Goal: Navigation & Orientation: Find specific page/section

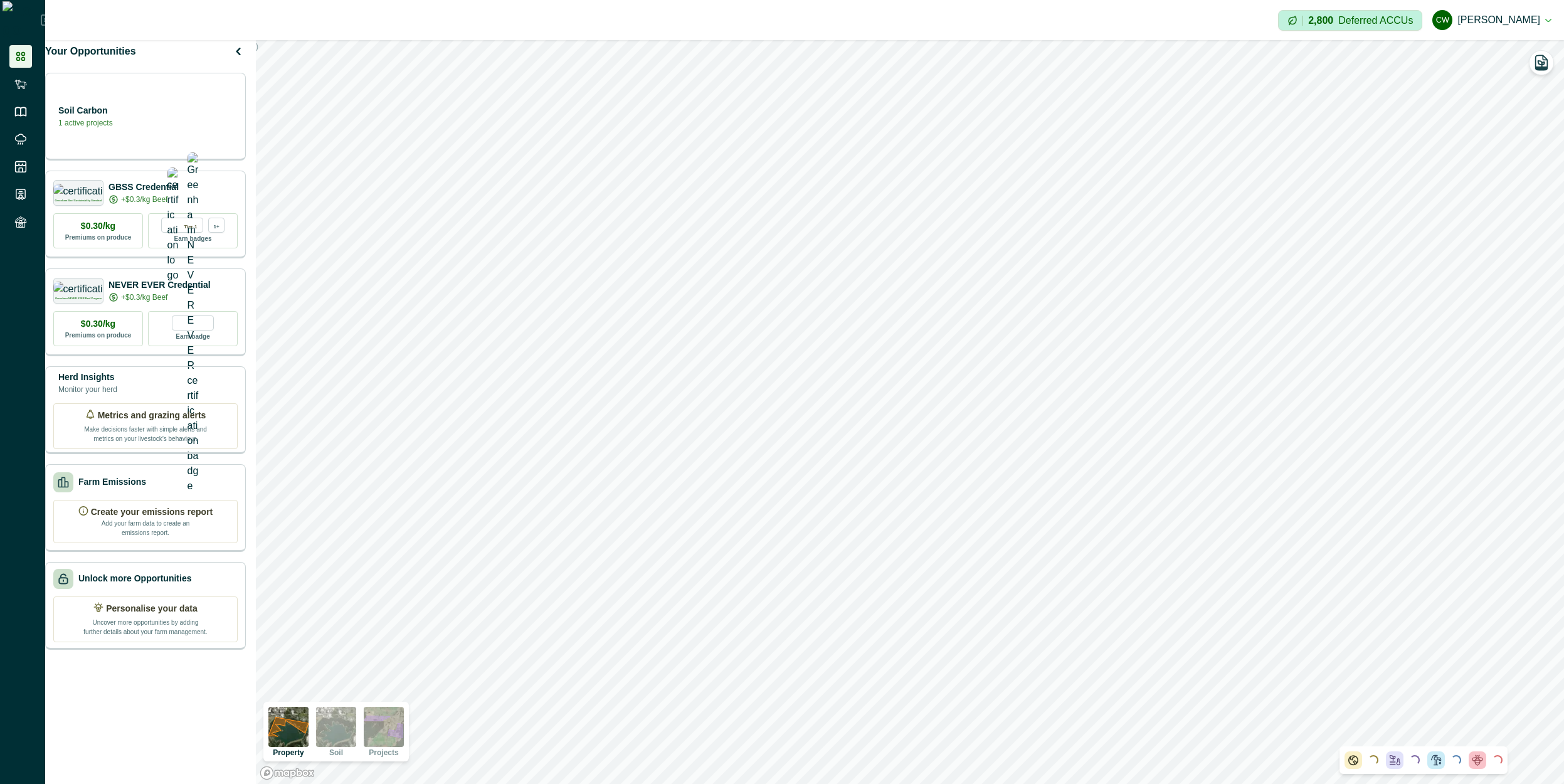
click at [393, 721] on img at bounding box center [384, 727] width 40 height 40
click at [1546, 68] on icon "button" at bounding box center [1542, 68] width 12 height 3
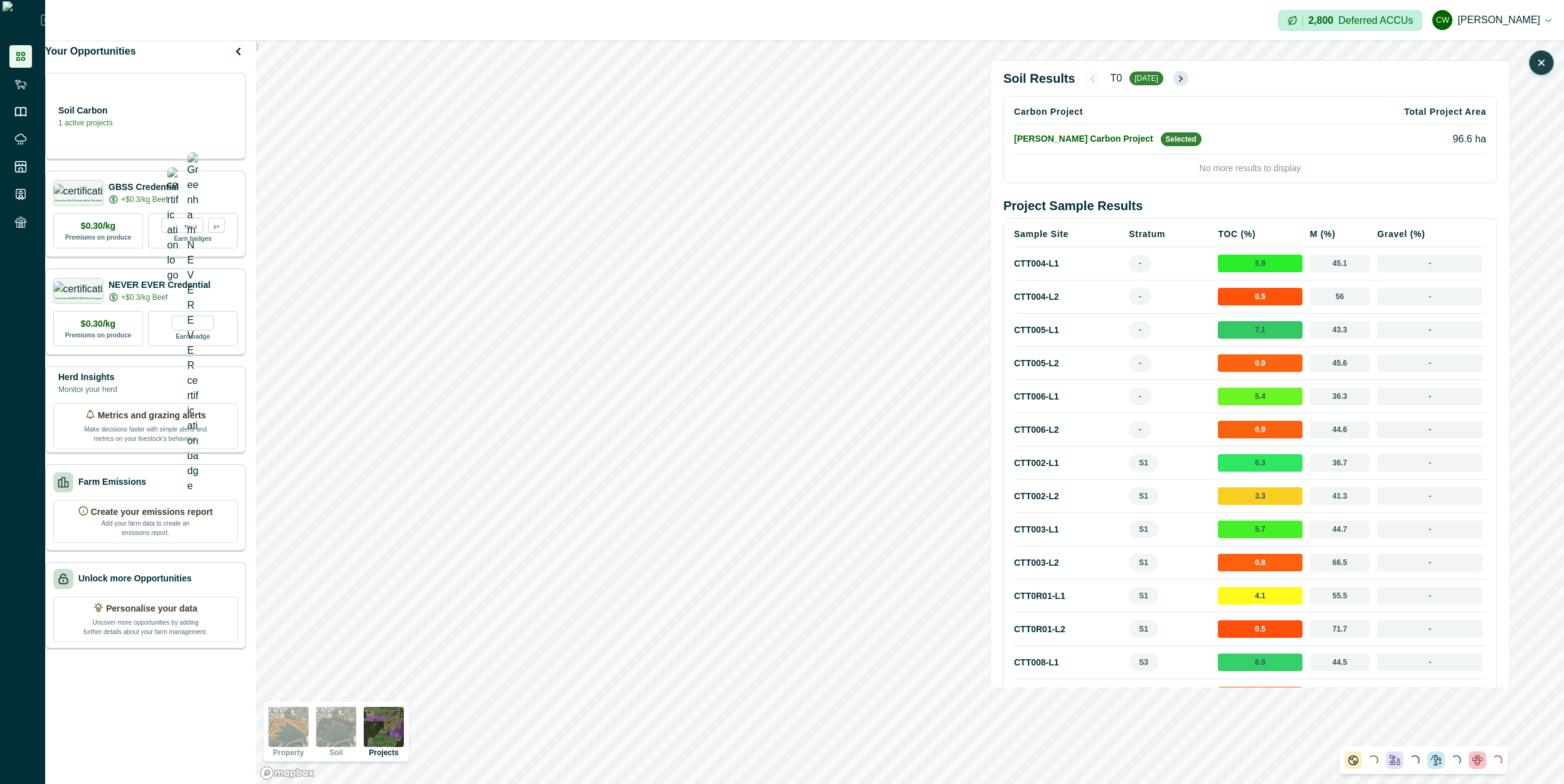
click at [1179, 76] on icon "button" at bounding box center [1180, 78] width 2 height 5
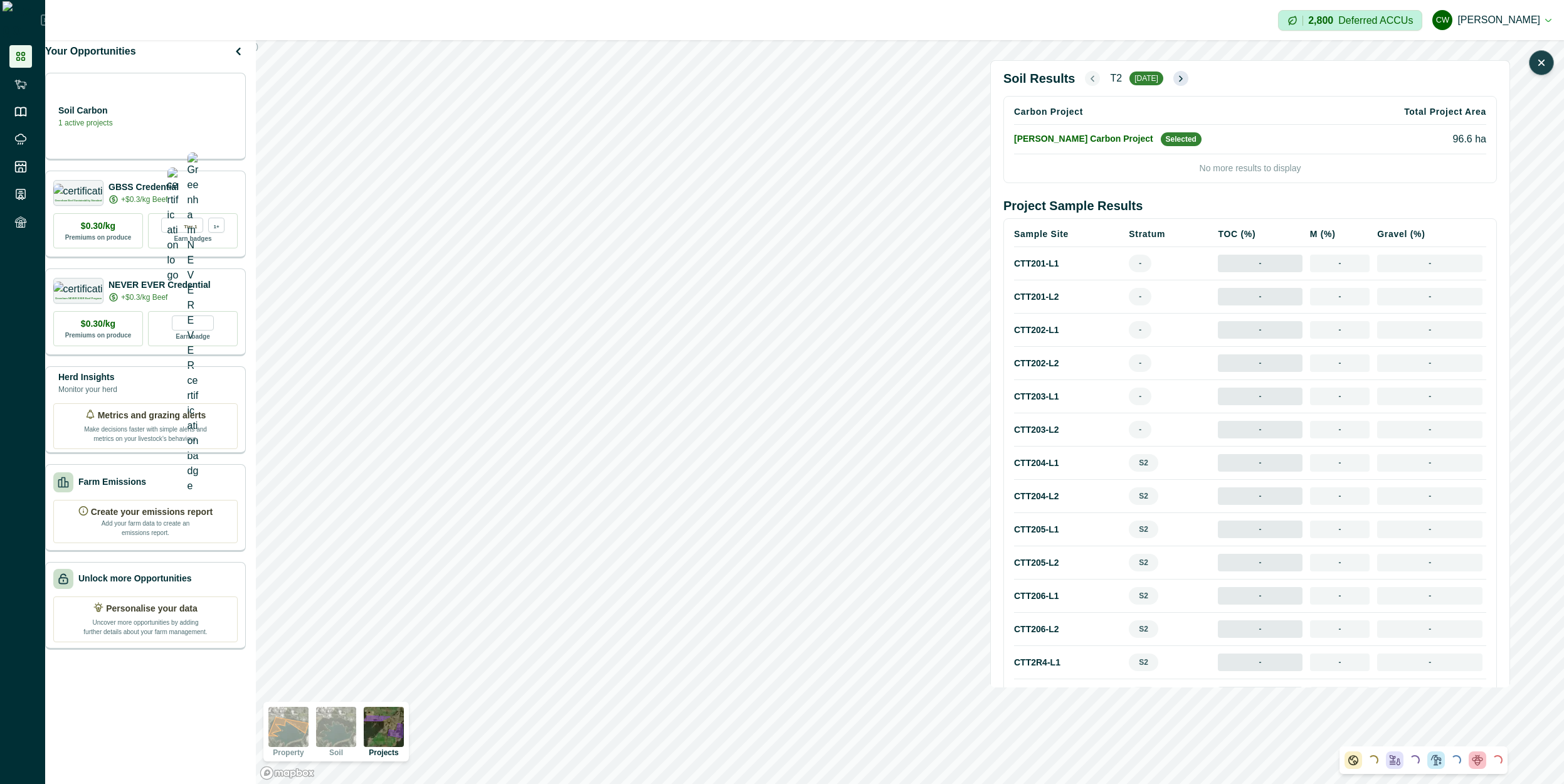
click at [1179, 80] on icon "button" at bounding box center [1180, 78] width 2 height 5
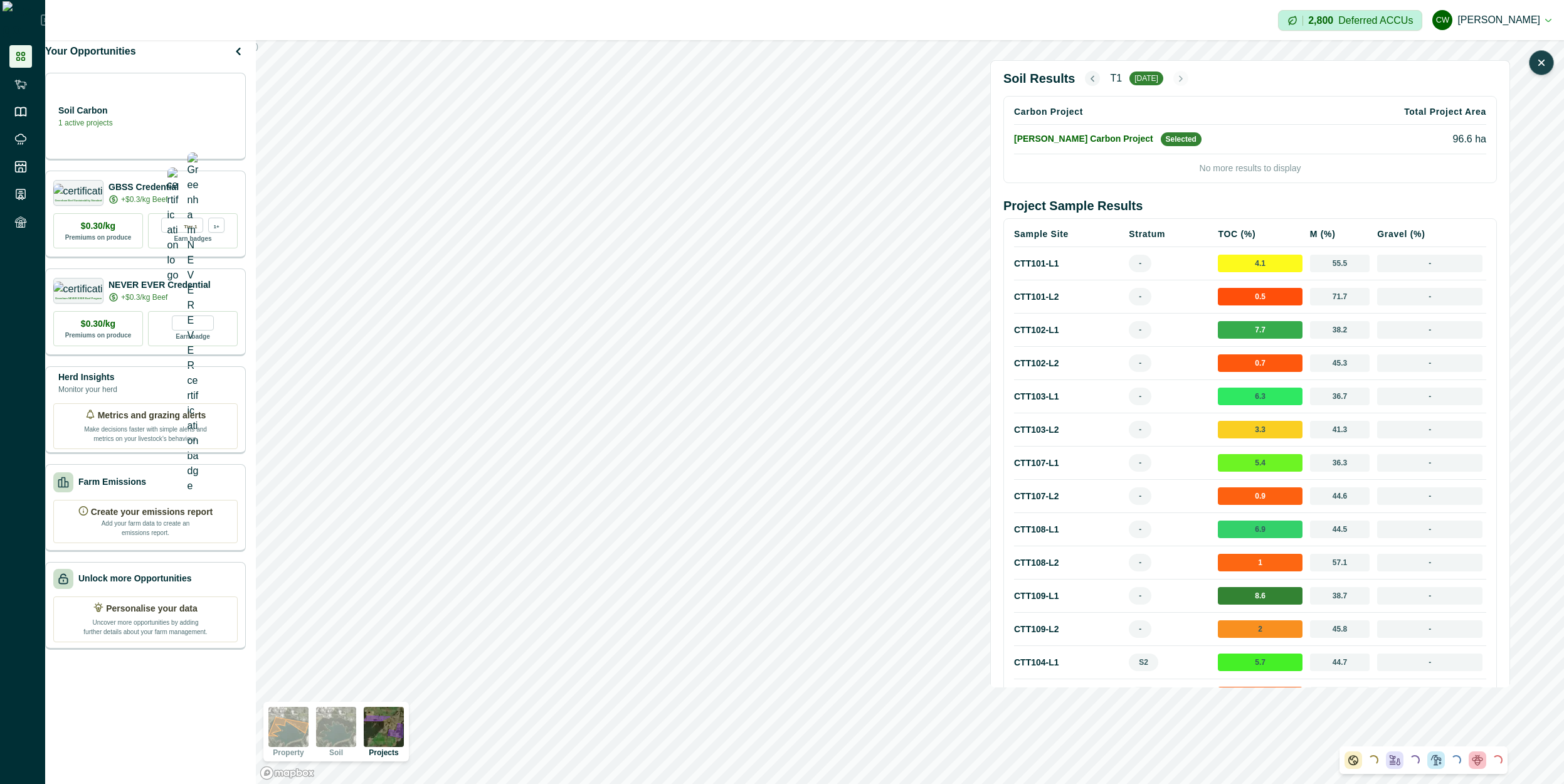
click at [1087, 78] on icon "button" at bounding box center [1092, 78] width 10 height 11
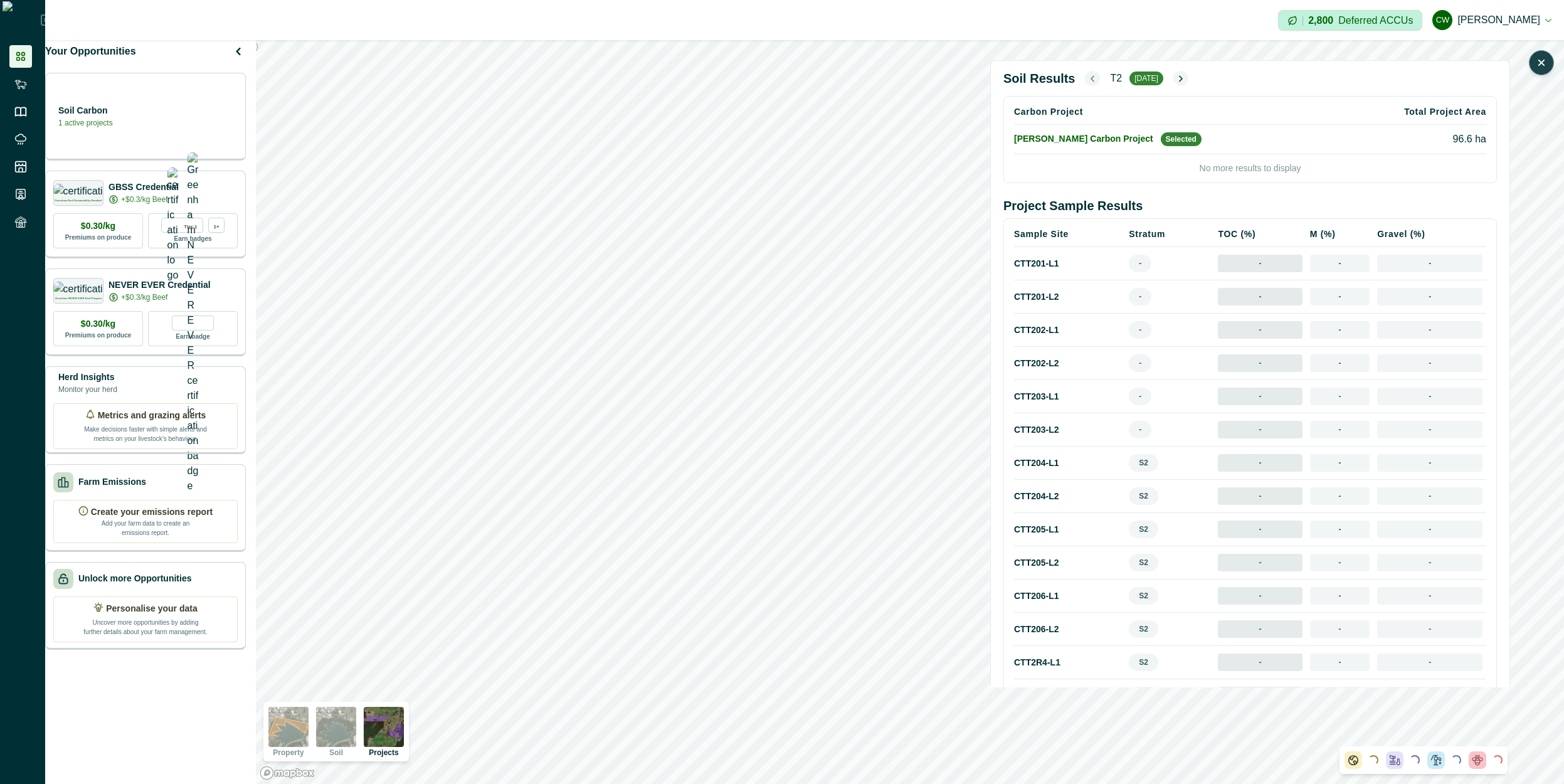
click at [1087, 79] on icon "button" at bounding box center [1092, 78] width 10 height 11
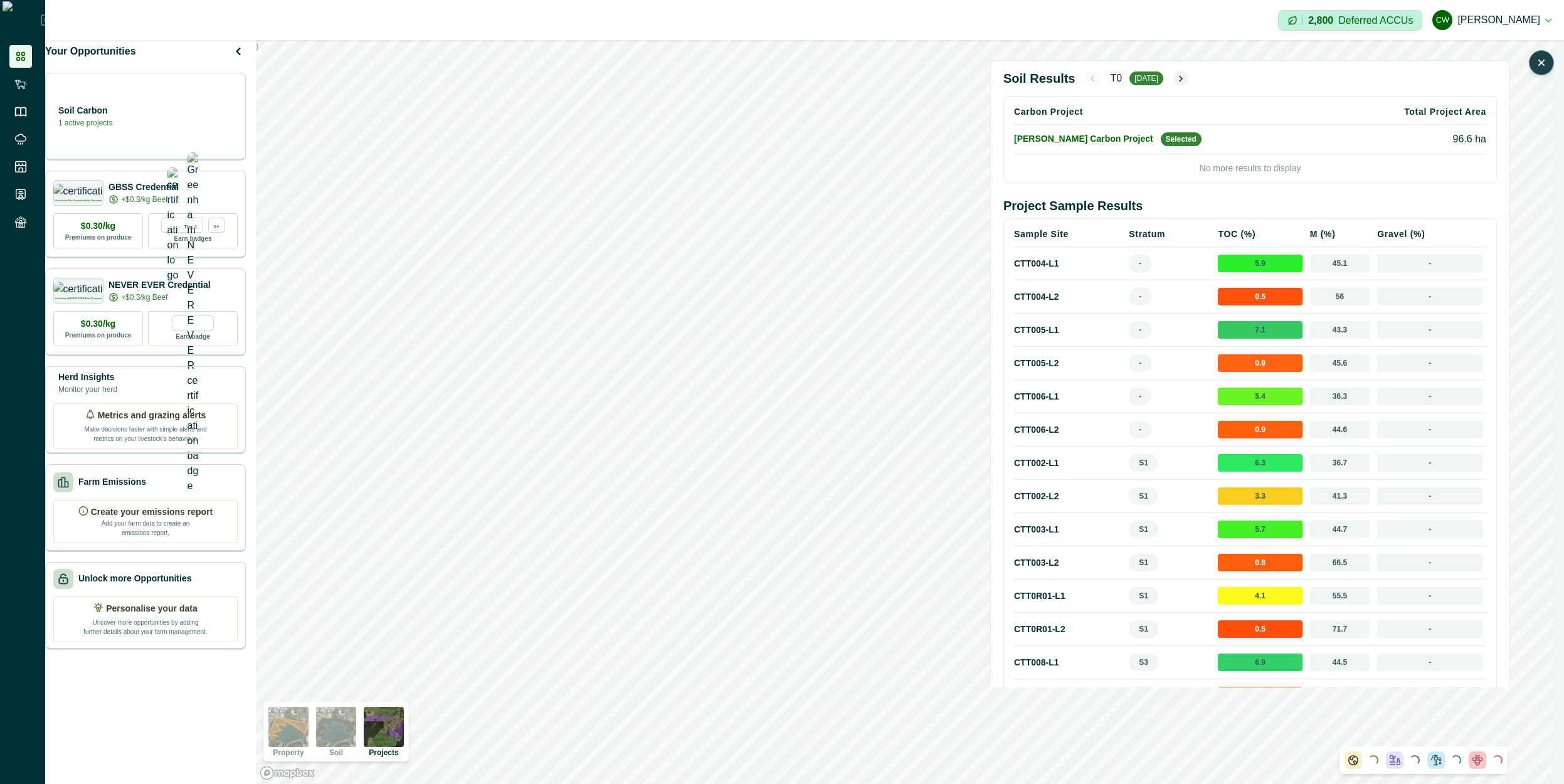
click at [1034, 326] on td "CTT005 - L1" at bounding box center [1070, 330] width 111 height 33
click at [194, 128] on div "Soil Carbon 1 active projects" at bounding box center [145, 115] width 185 height 25
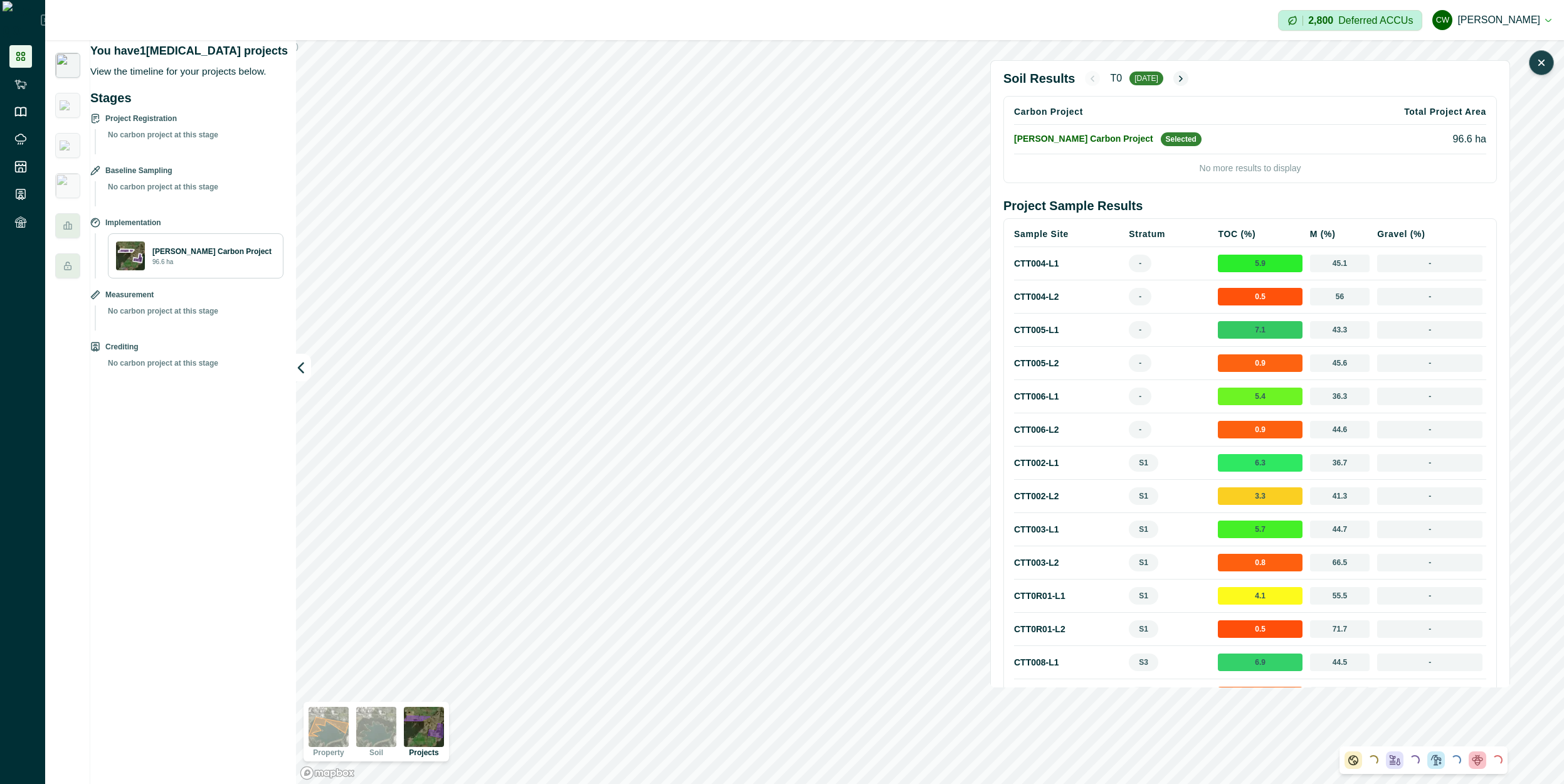
click at [1550, 62] on button "button" at bounding box center [1541, 63] width 25 height 25
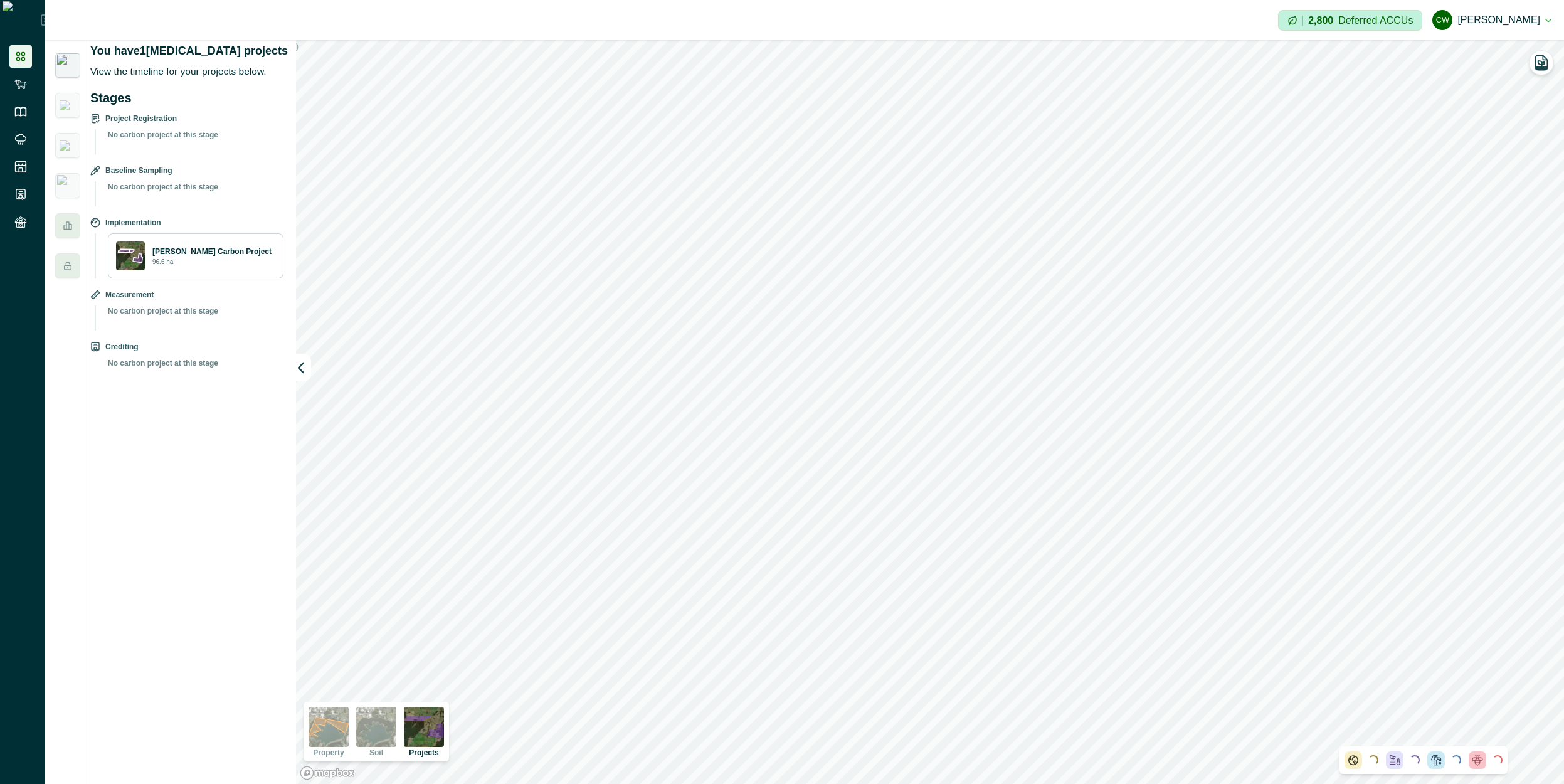
click at [383, 729] on img at bounding box center [377, 727] width 40 height 40
click at [1544, 65] on icon "button" at bounding box center [1541, 63] width 12 height 12
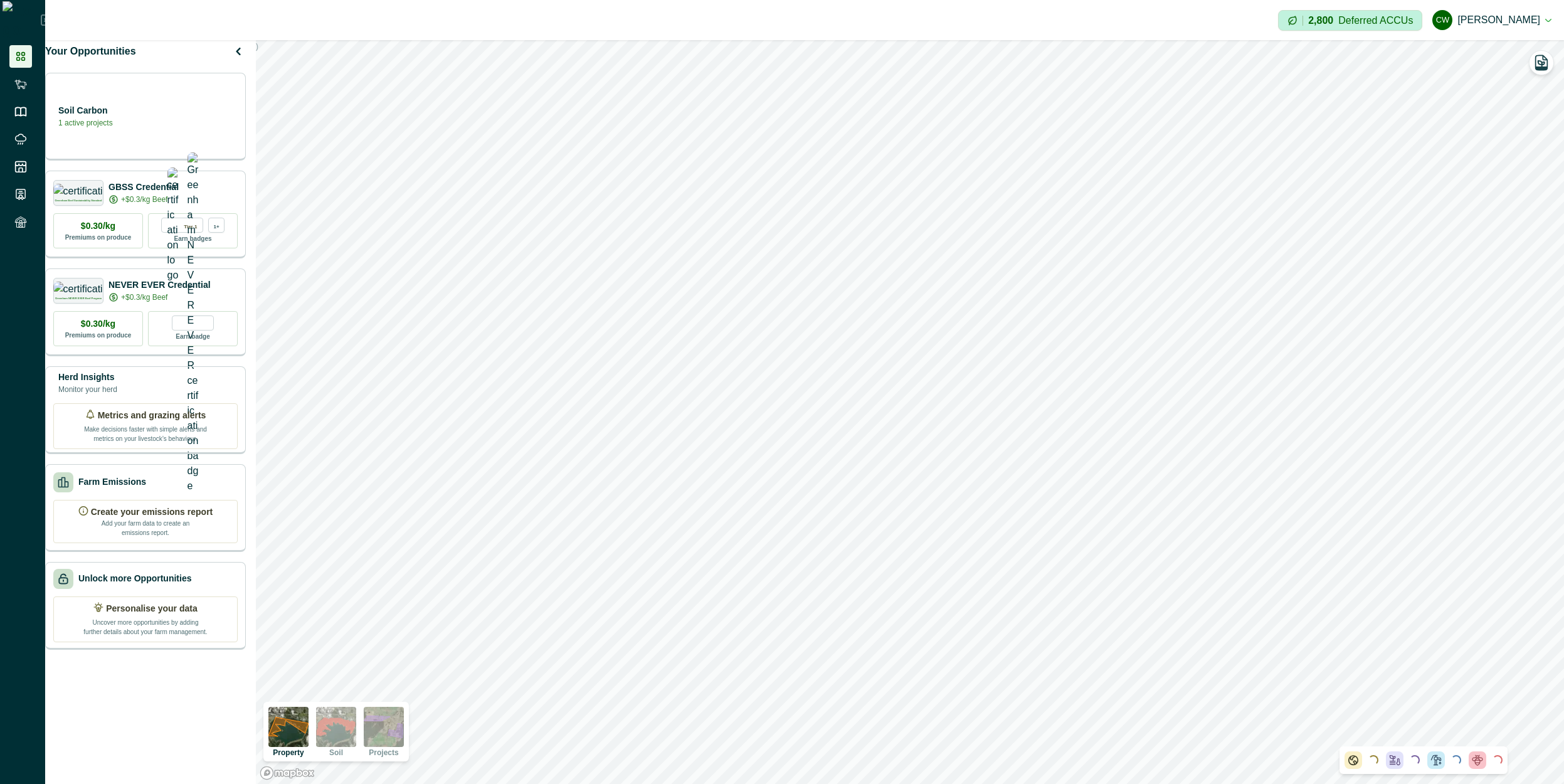
click at [342, 732] on img at bounding box center [336, 727] width 40 height 40
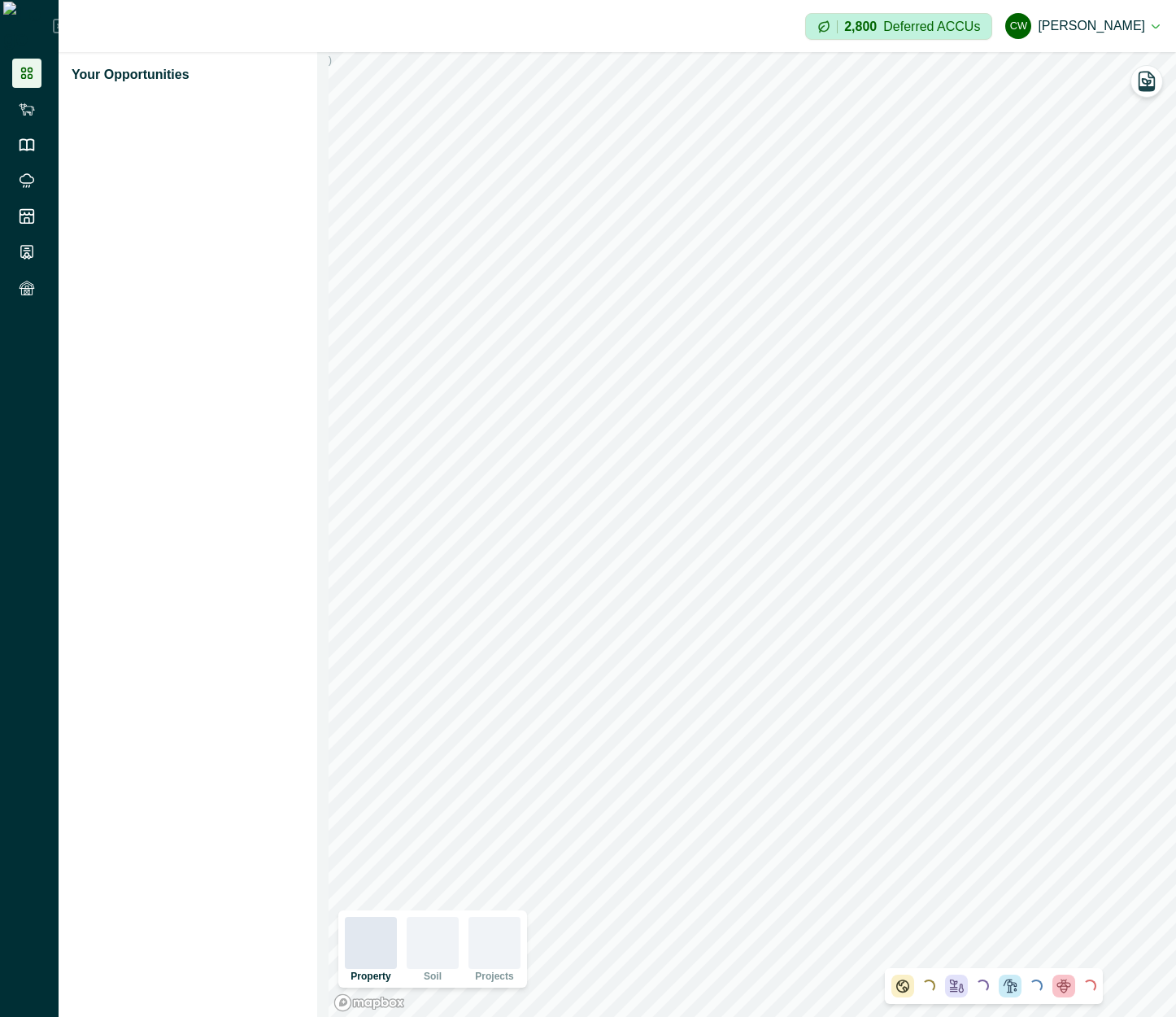
click at [451, 953] on div at bounding box center [432, 942] width 52 height 52
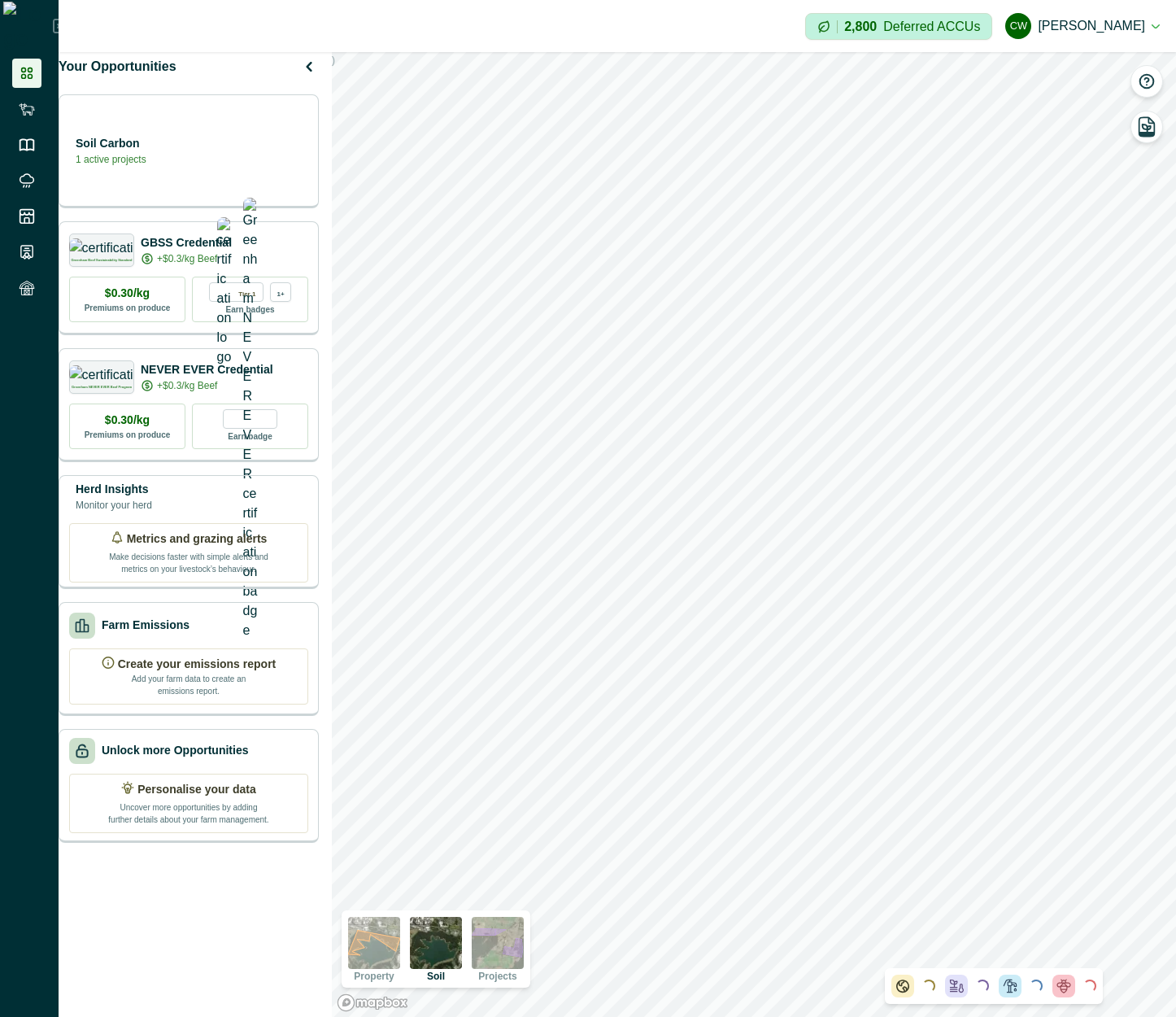
click at [449, 946] on img at bounding box center [436, 942] width 52 height 52
click at [1145, 77] on icon "button" at bounding box center [1146, 81] width 14 height 14
click at [458, 958] on img at bounding box center [436, 942] width 52 height 52
click at [1143, 87] on icon "button" at bounding box center [1146, 81] width 14 height 14
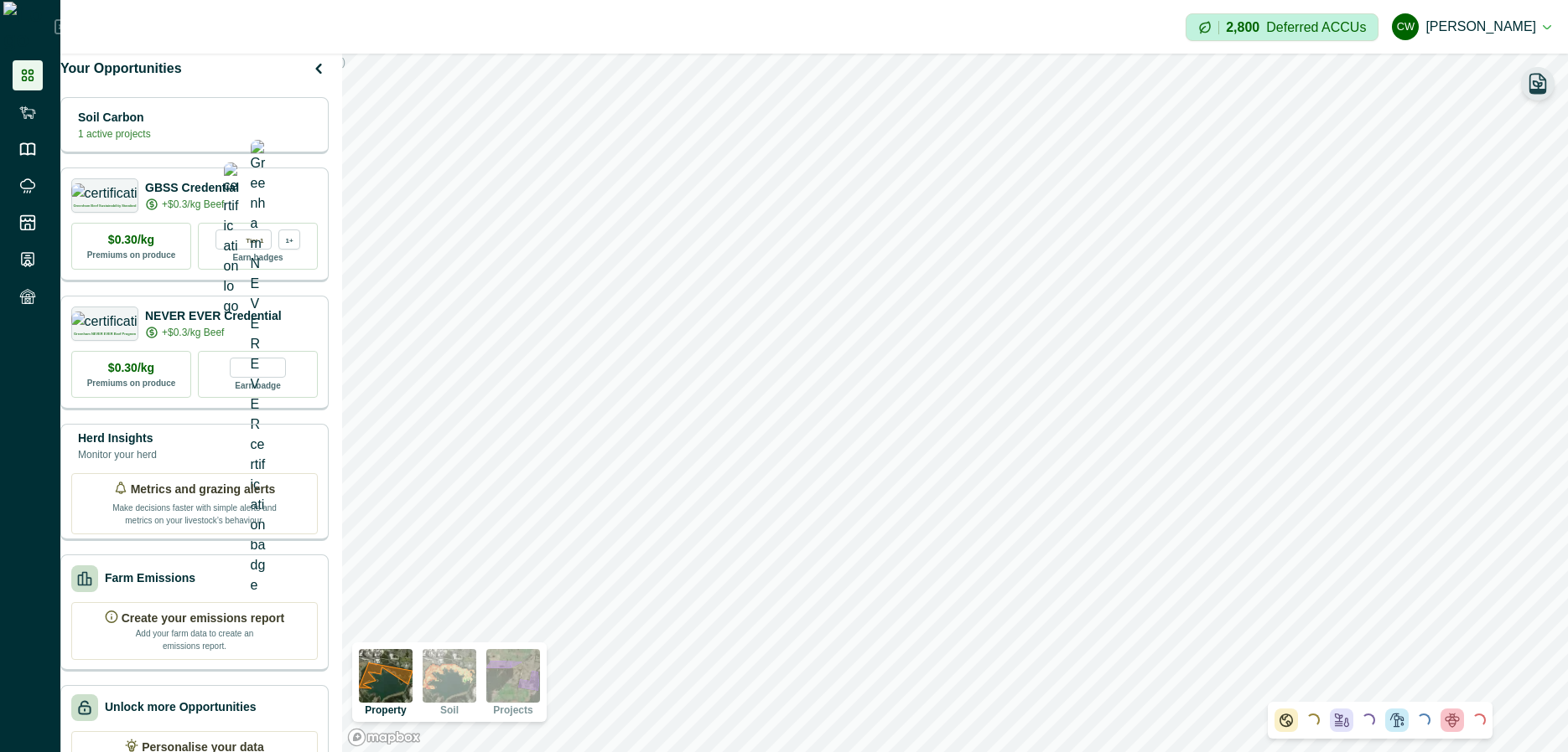
click at [1212, 82] on icon "button" at bounding box center [1537, 85] width 9 height 8
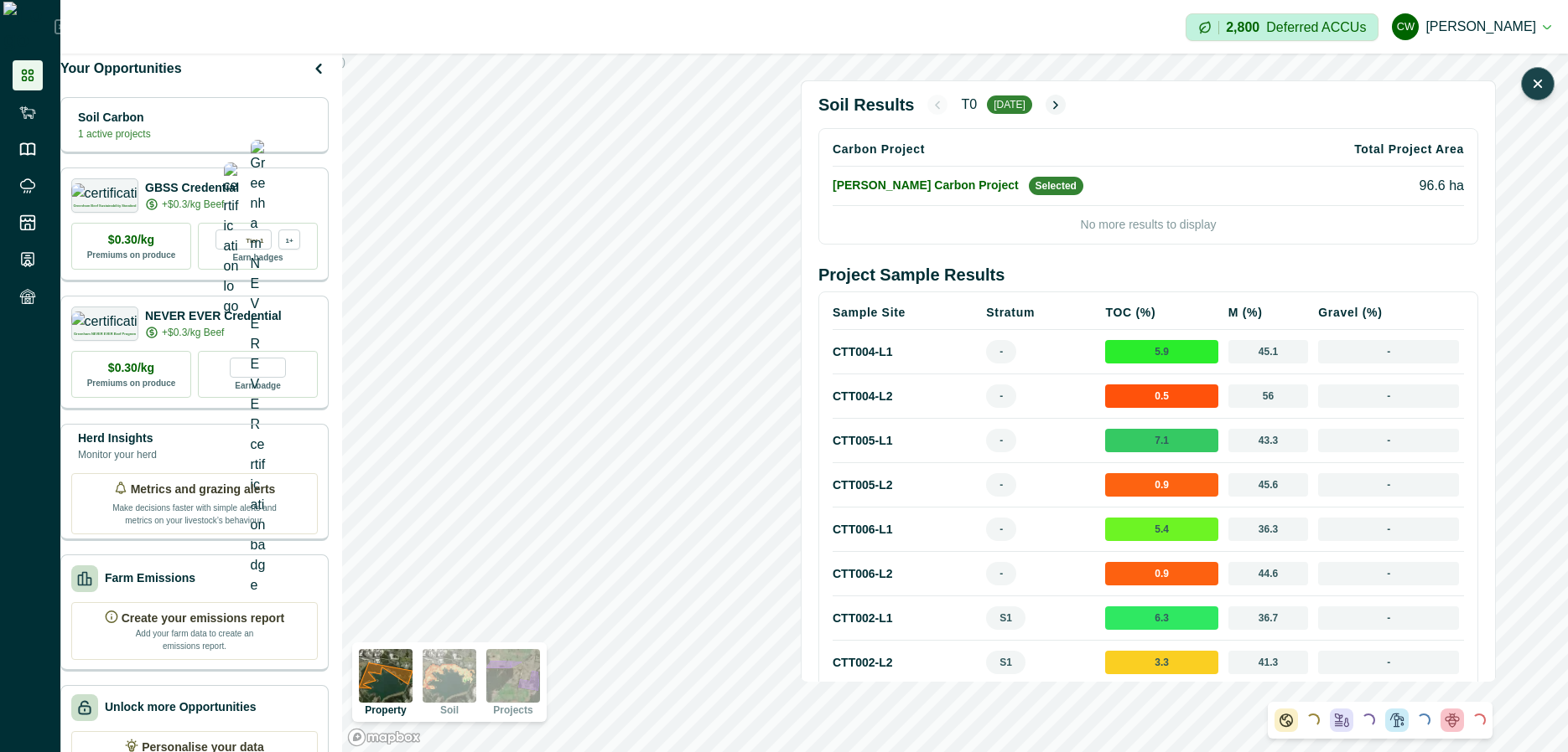
click at [1212, 84] on icon "button" at bounding box center [1536, 84] width 16 height 16
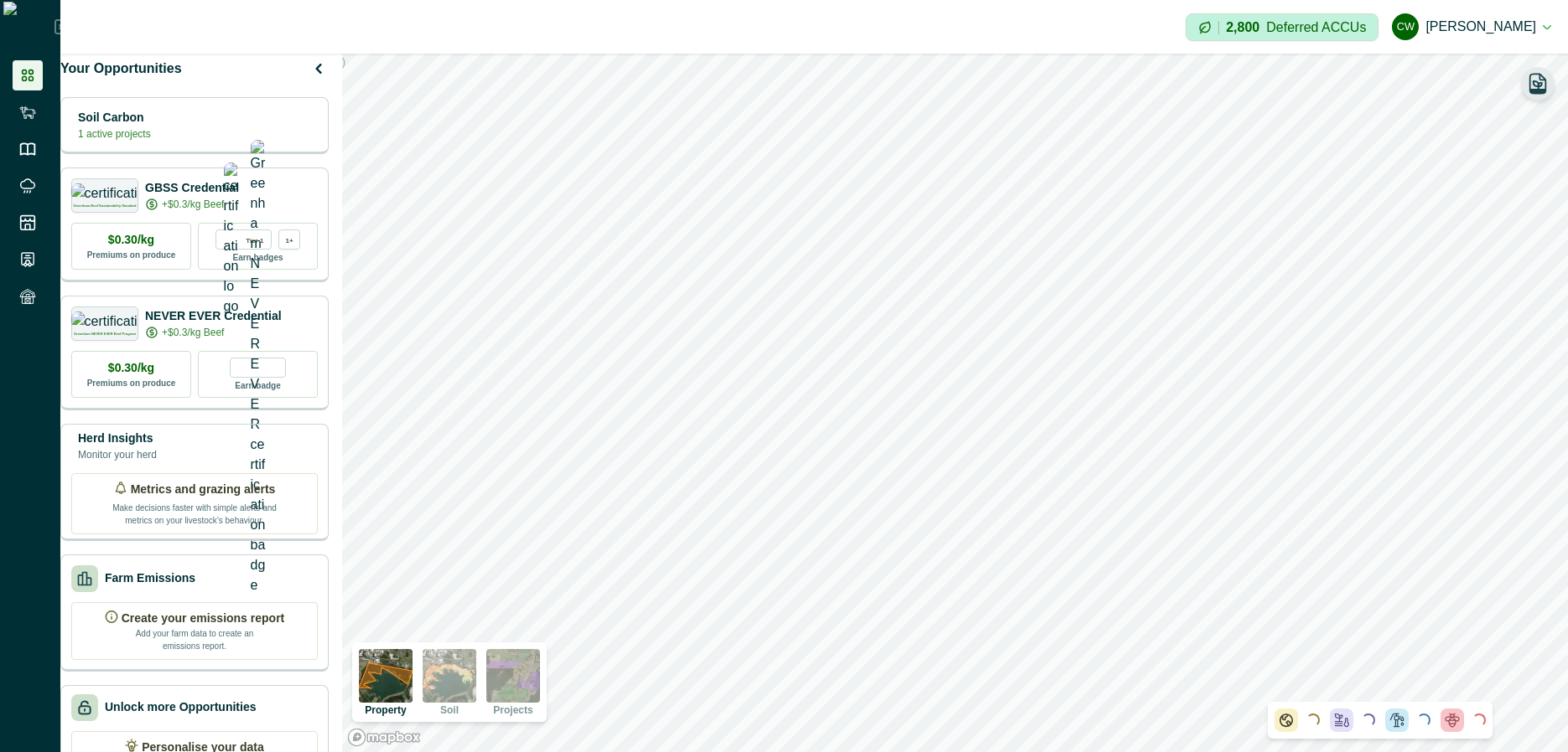
click at [464, 679] on img at bounding box center [450, 676] width 54 height 54
click at [1212, 130] on icon "button" at bounding box center [1537, 131] width 23 height 23
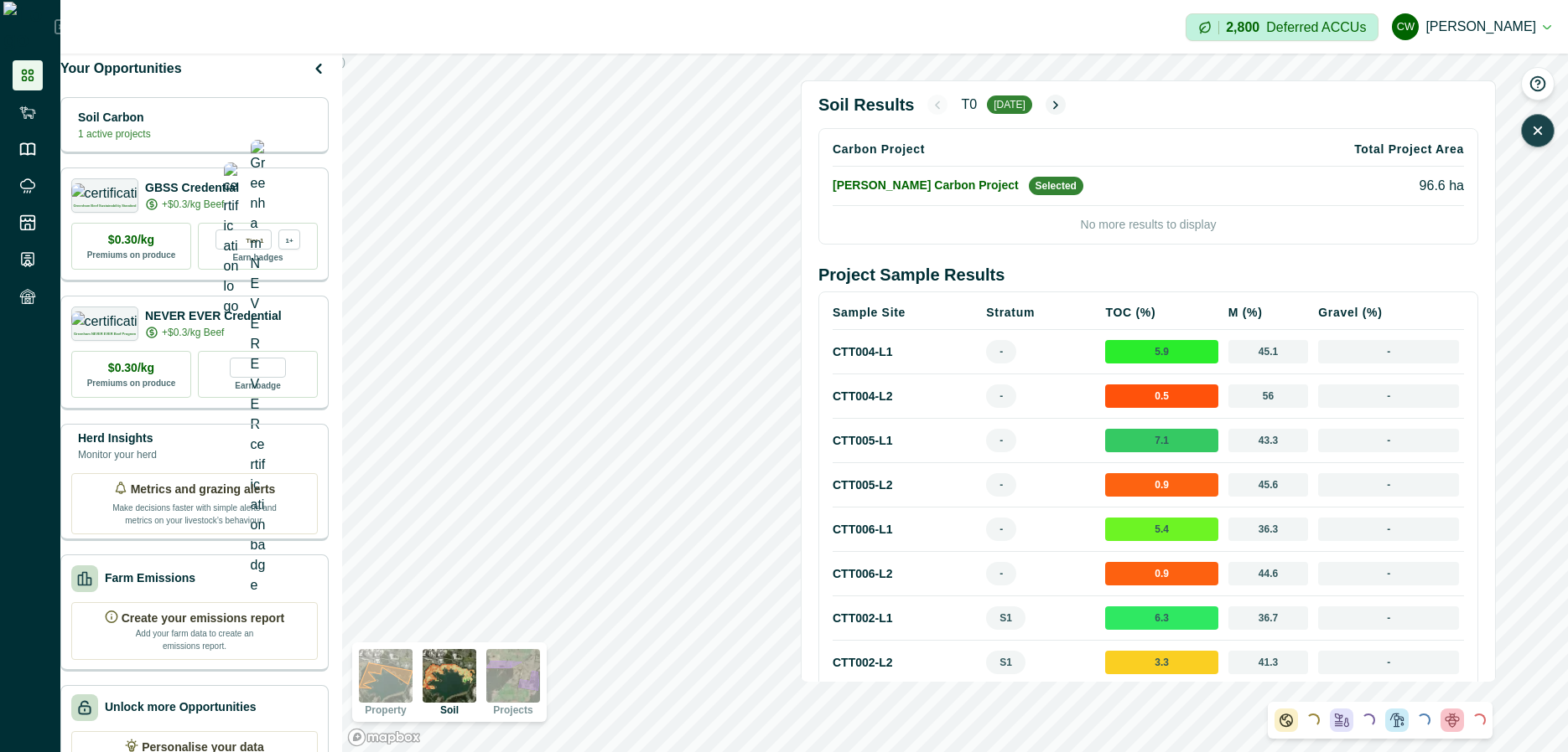
click at [1212, 134] on icon "button" at bounding box center [1536, 130] width 16 height 16
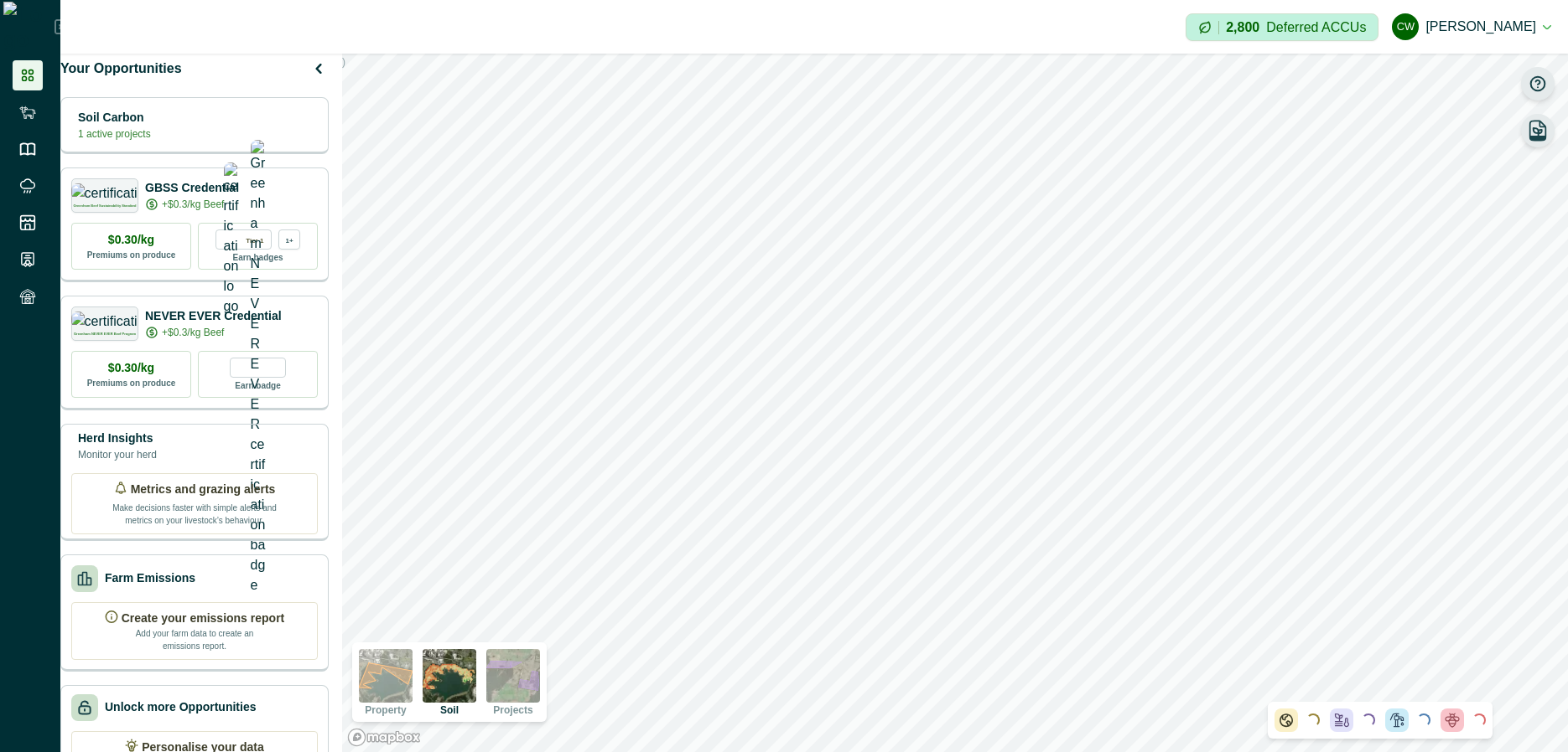
click at [1212, 77] on icon "button" at bounding box center [1537, 84] width 14 height 14
click at [1212, 85] on icon "button" at bounding box center [1537, 84] width 16 height 19
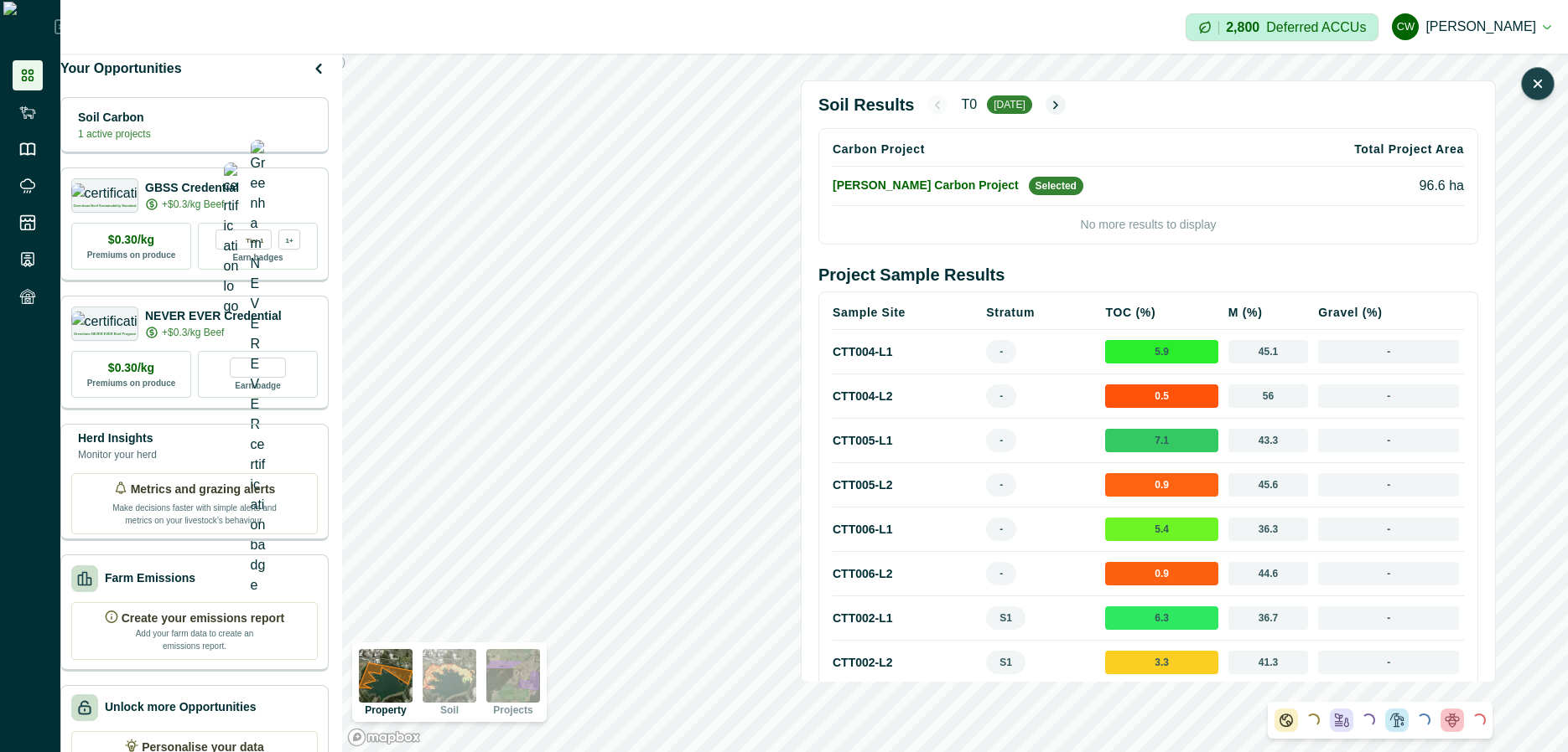
click at [1212, 85] on icon "button" at bounding box center [1536, 84] width 16 height 16
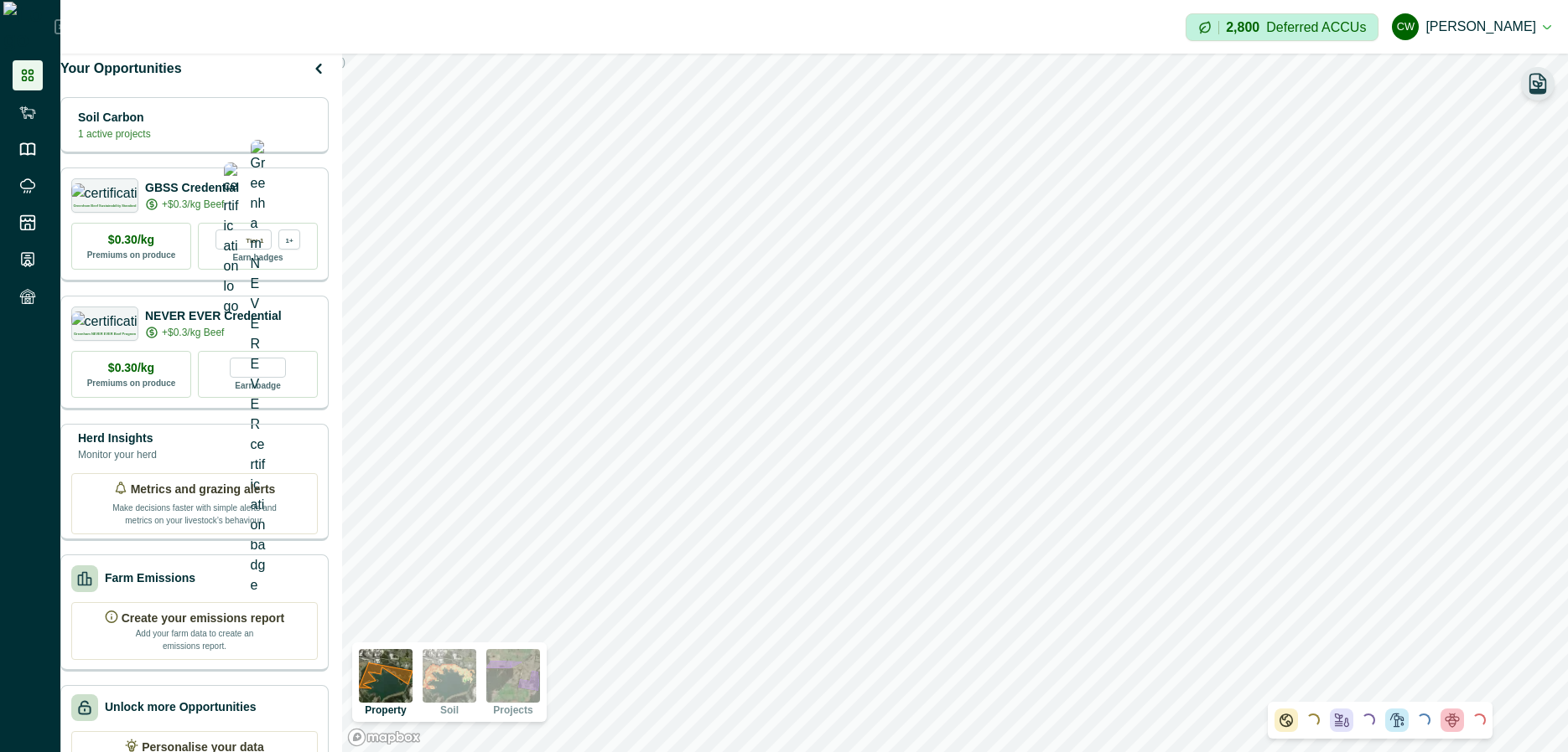
drag, startPoint x: 480, startPoint y: 685, endPoint x: 537, endPoint y: 657, distance: 63.5
click at [477, 685] on img at bounding box center [450, 676] width 54 height 54
click at [1212, 129] on icon "button" at bounding box center [1537, 131] width 23 height 23
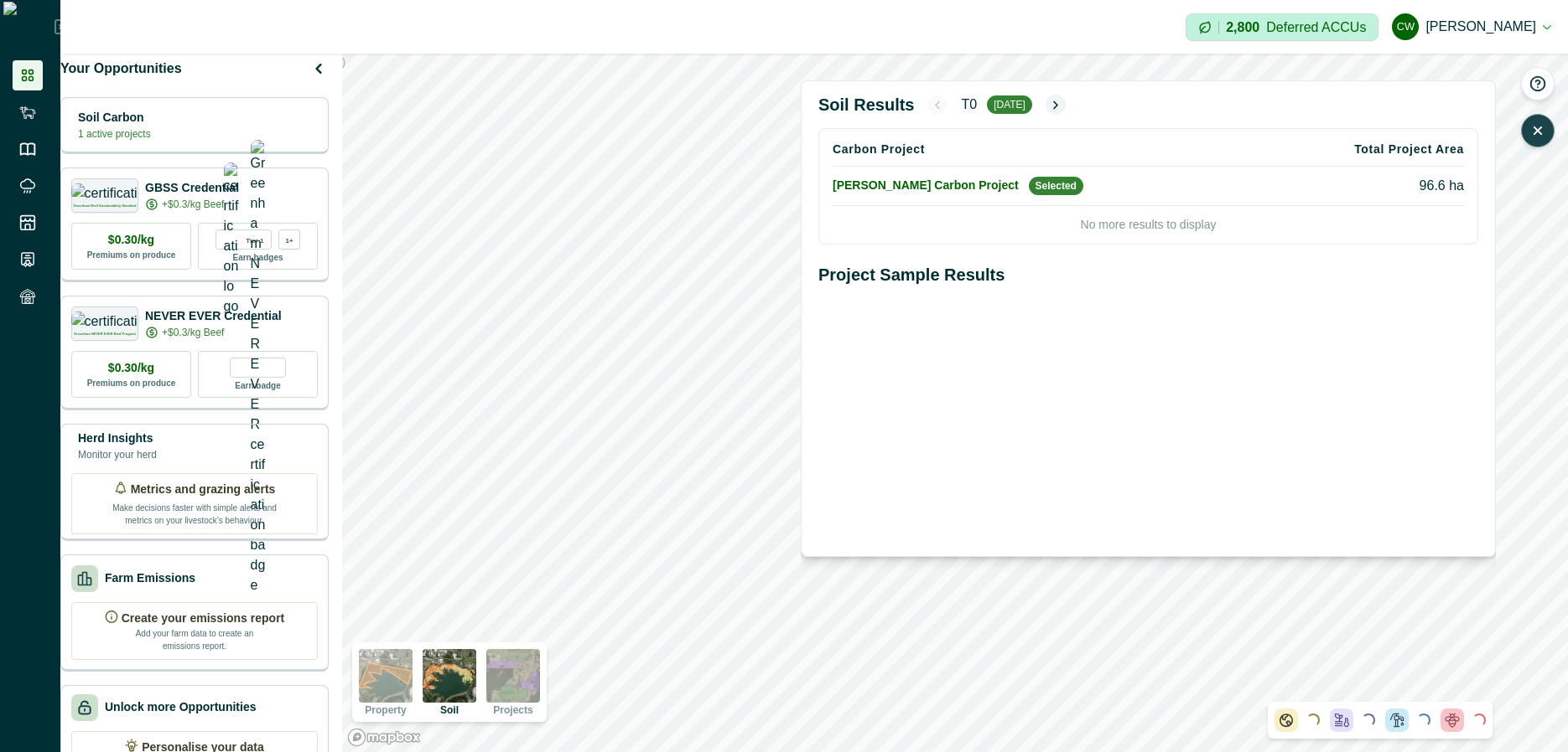
click at [1212, 130] on icon "button" at bounding box center [1537, 131] width 7 height 7
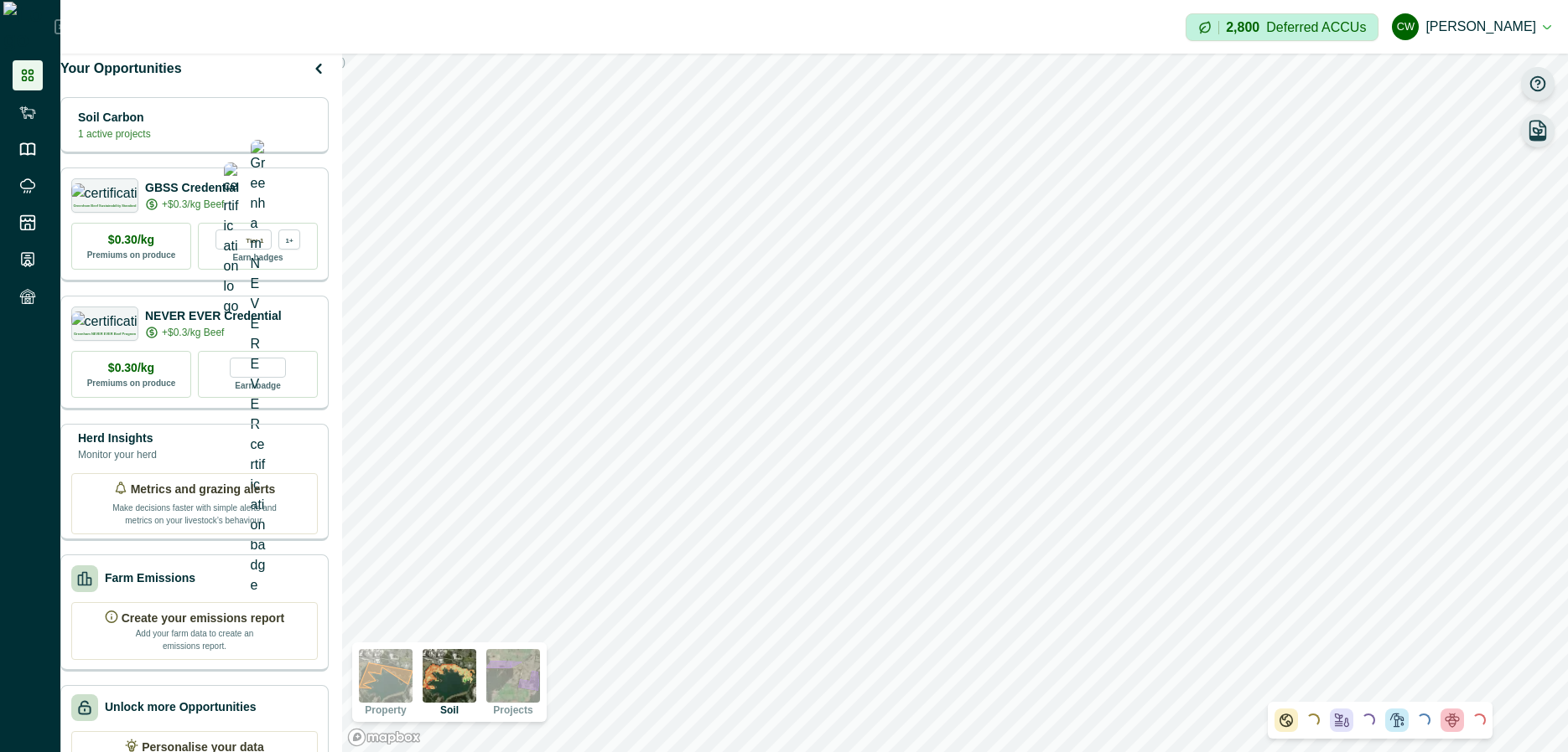
click at [1212, 89] on icon "button" at bounding box center [1536, 84] width 16 height 16
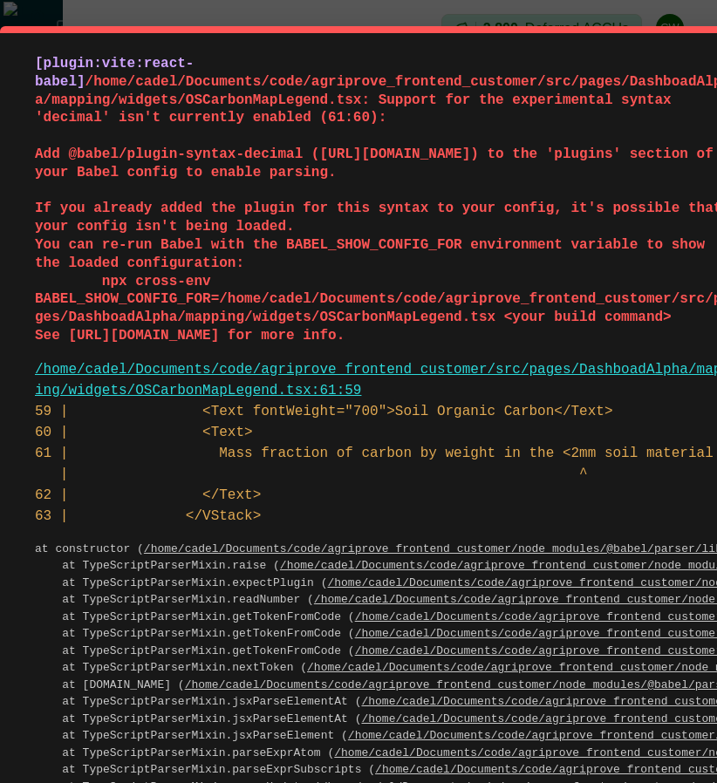
click at [623, 300] on pre "[plugin:vite:react-babel] /home/cadel/Documents/code/agriprove_frontend_custome…" at bounding box center [384, 200] width 698 height 291
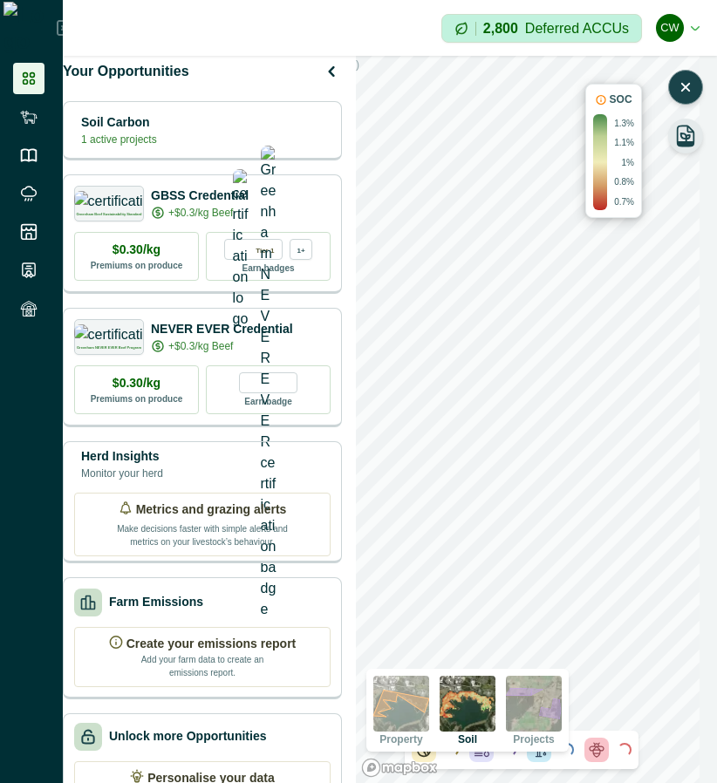
click at [686, 95] on icon "button" at bounding box center [685, 87] width 17 height 17
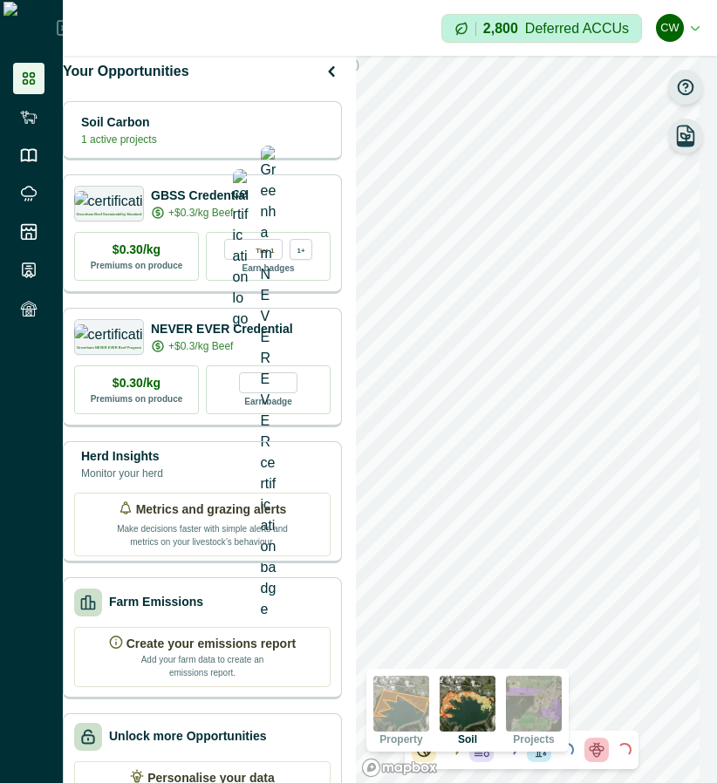
click at [685, 90] on icon "button" at bounding box center [685, 87] width 17 height 17
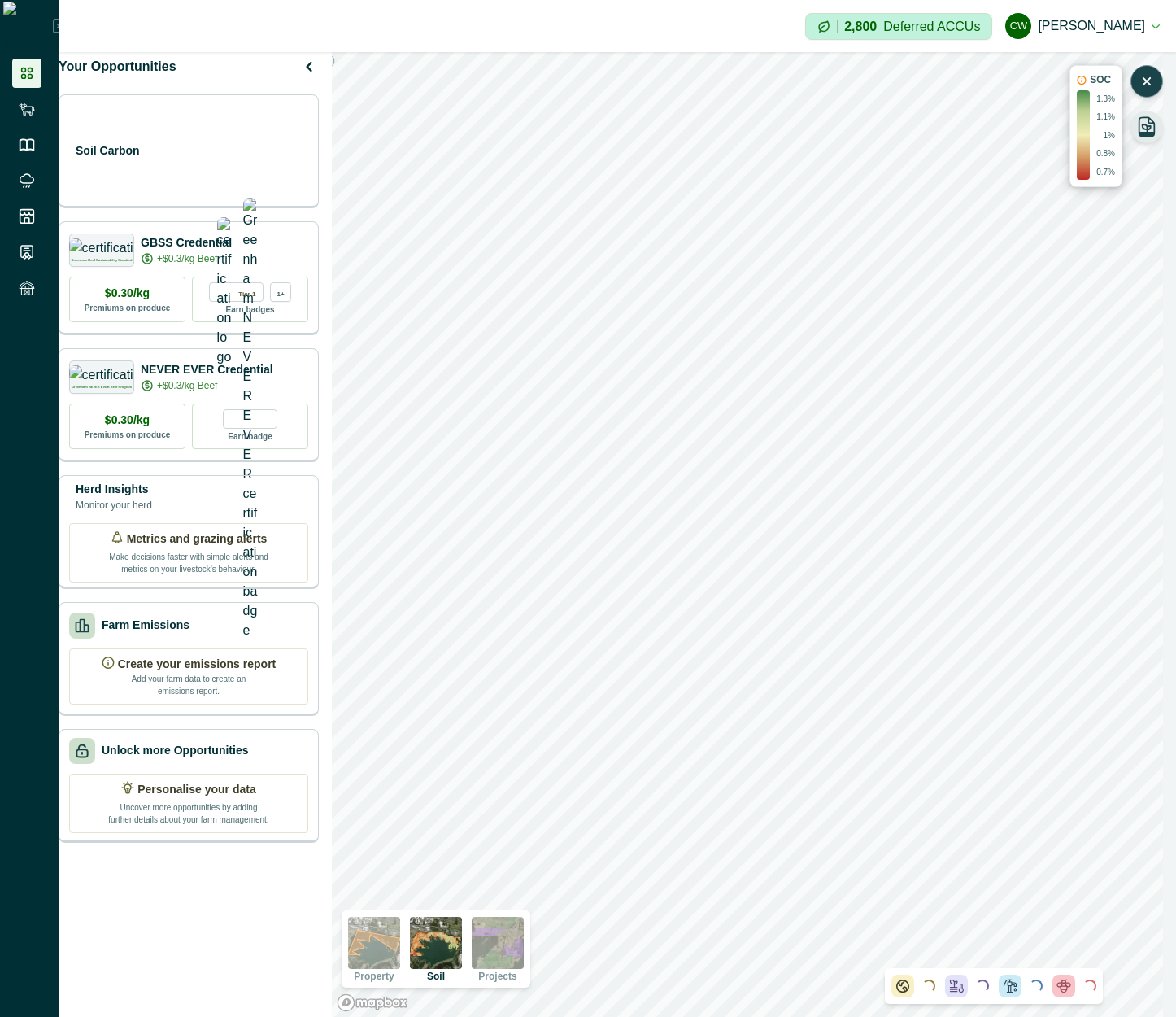
drag, startPoint x: 1142, startPoint y: 74, endPoint x: 1159, endPoint y: 71, distance: 17.3
click at [1142, 74] on icon "button" at bounding box center [1145, 81] width 16 height 16
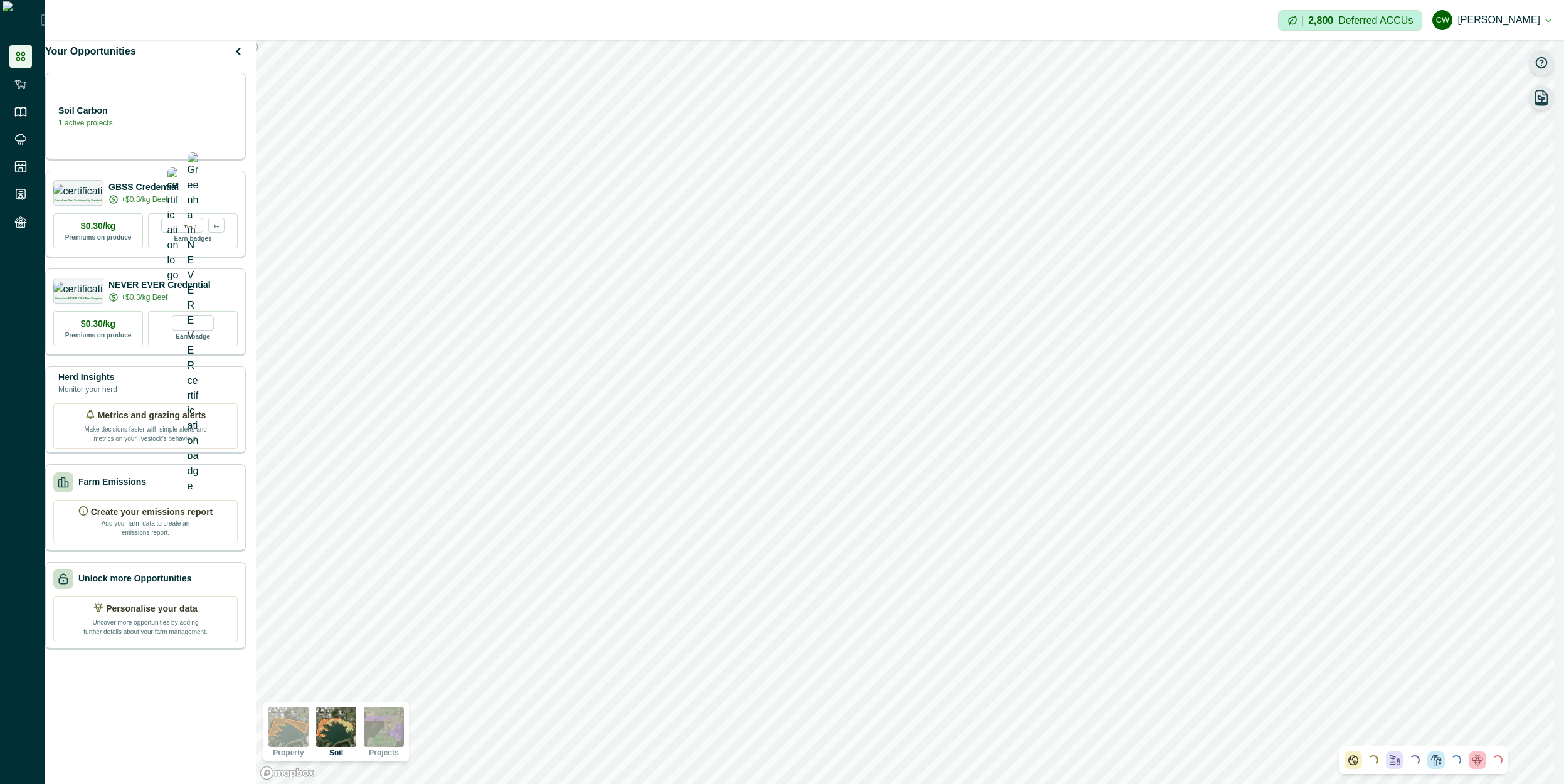
click at [906, 65] on icon "button" at bounding box center [1541, 63] width 12 height 12
drag, startPoint x: 308, startPoint y: 725, endPoint x: 327, endPoint y: 723, distance: 19.1
click at [308, 725] on img at bounding box center [288, 727] width 40 height 40
click at [346, 732] on img at bounding box center [336, 727] width 40 height 40
click at [906, 60] on icon "button" at bounding box center [1541, 63] width 12 height 12
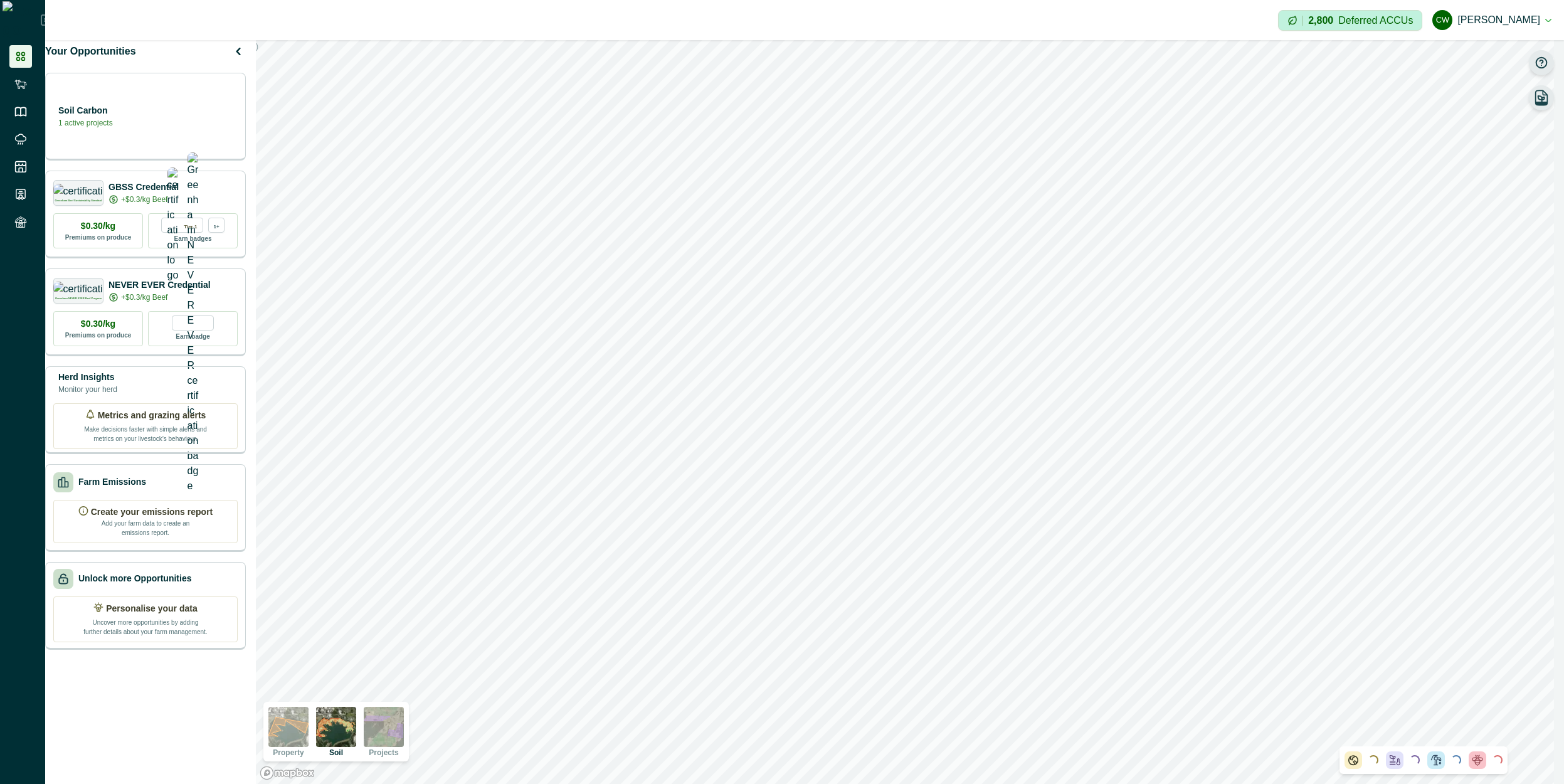
click at [308, 732] on img at bounding box center [288, 727] width 40 height 40
click at [351, 728] on img at bounding box center [336, 727] width 40 height 40
click at [906, 101] on icon "button" at bounding box center [1541, 98] width 6 height 6
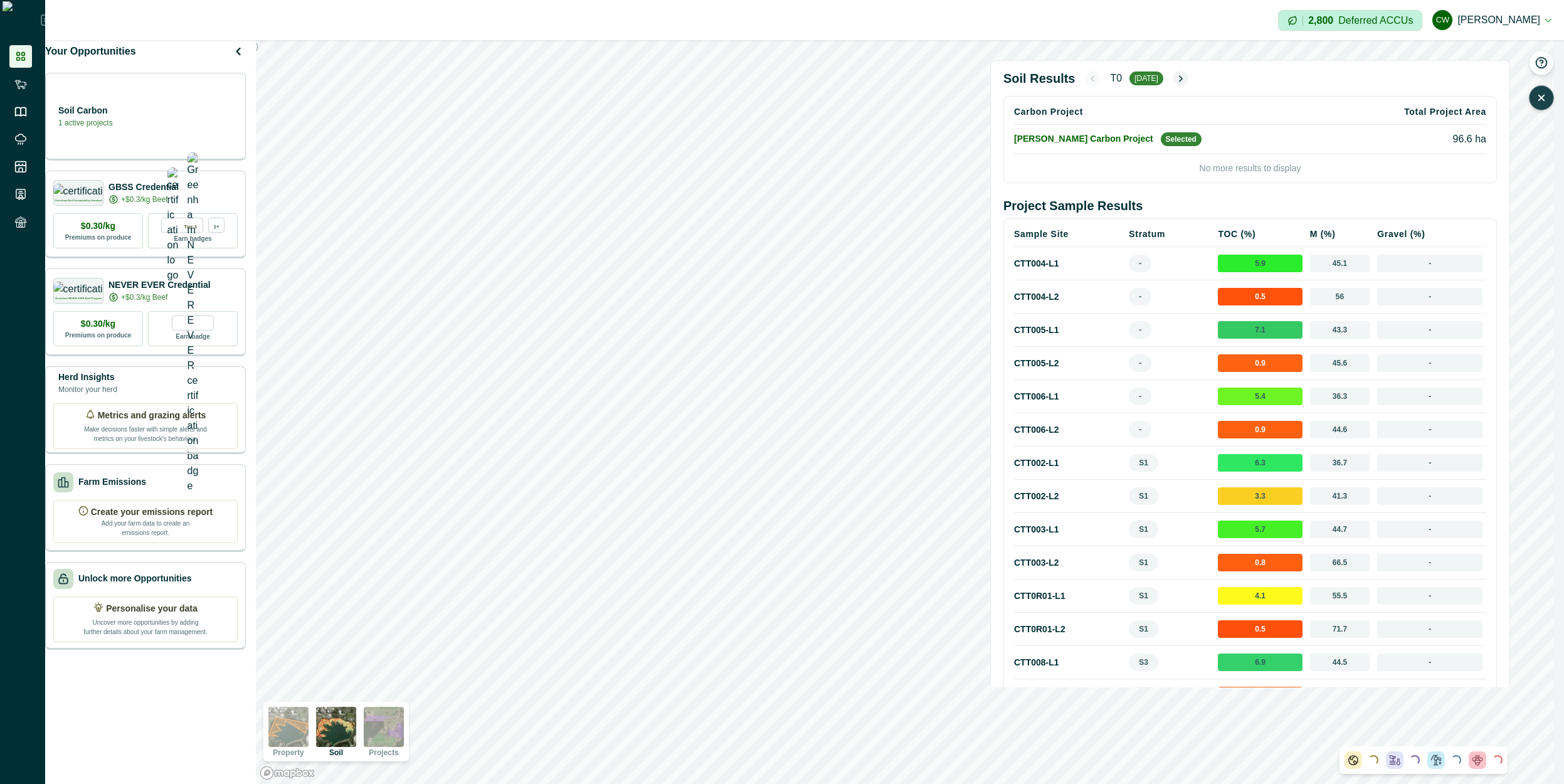
click at [906, 99] on icon "button" at bounding box center [1541, 97] width 12 height 12
